Goal: Task Accomplishment & Management: Complete application form

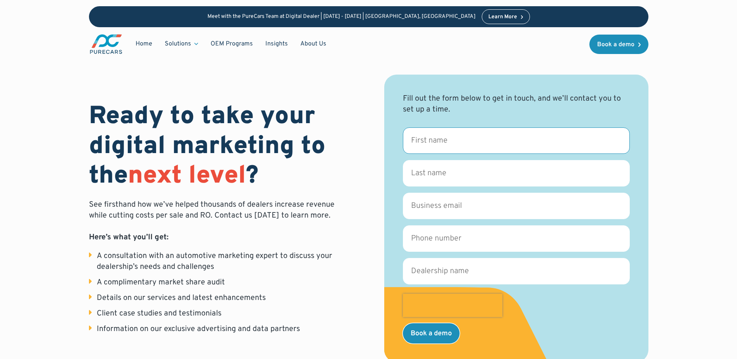
click at [444, 139] on input "First name *" at bounding box center [516, 141] width 227 height 26
type input "[PERSON_NAME]"
type input "Haan"
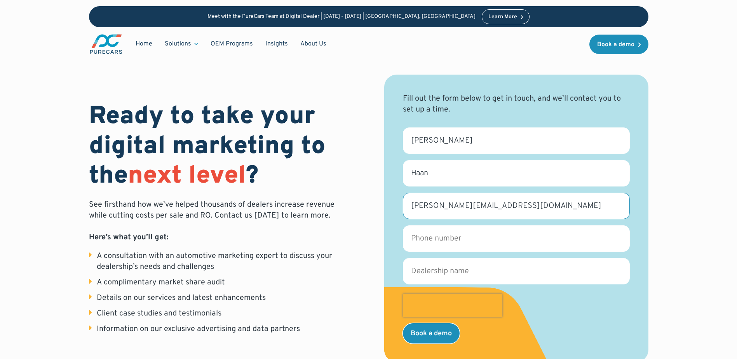
type input "[PERSON_NAME][EMAIL_ADDRESS][DOMAIN_NAME]"
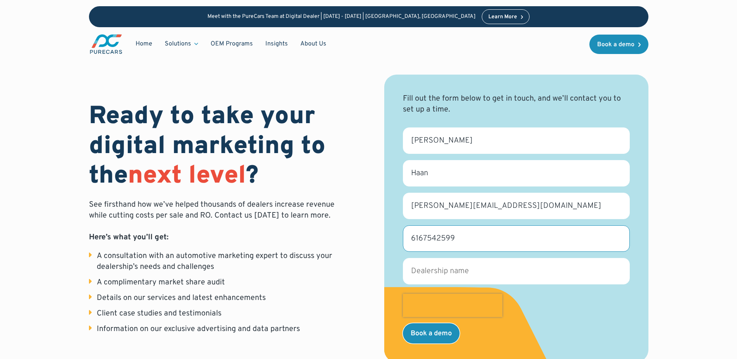
type input "6167542599"
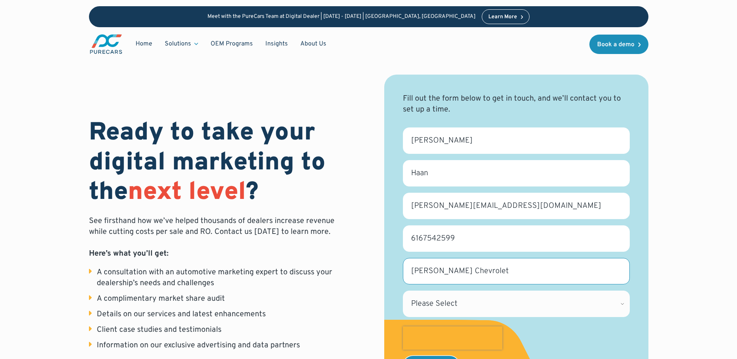
type input "[PERSON_NAME] Chevrolet"
click at [562, 306] on select "Please Select [US_STATE] [US_STATE] [GEOGRAPHIC_DATA] [US_STATE] [US_STATE] [GE…" at bounding box center [516, 304] width 227 height 26
select select "MI"
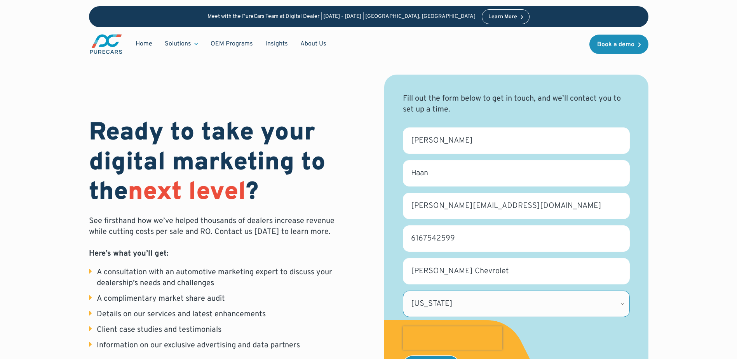
click at [403, 291] on select "Please Select [US_STATE] [US_STATE] [GEOGRAPHIC_DATA] [US_STATE] [US_STATE] [GE…" at bounding box center [516, 304] width 227 height 26
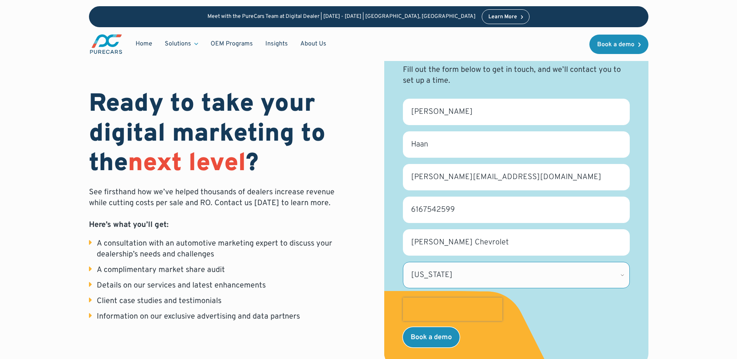
scroll to position [117, 0]
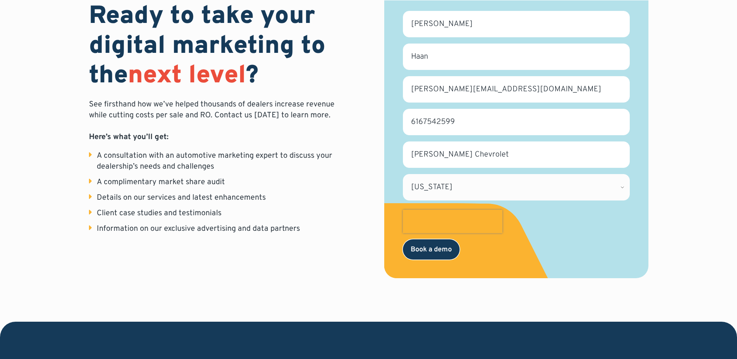
click at [447, 251] on input "Book a demo" at bounding box center [431, 249] width 57 height 20
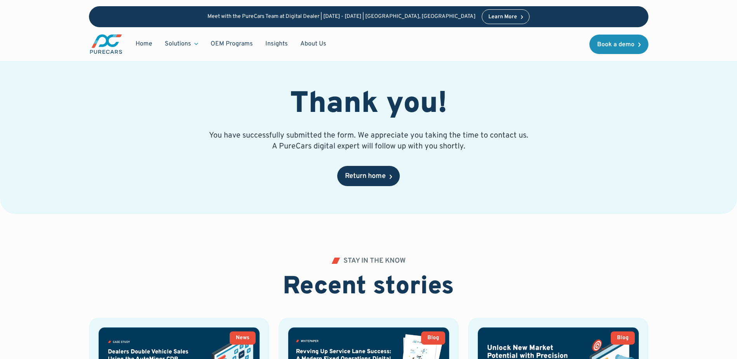
drag, startPoint x: 0, startPoint y: 0, endPoint x: 366, endPoint y: 179, distance: 407.2
click at [366, 179] on div "Return home" at bounding box center [365, 176] width 41 height 7
